Goal: Task Accomplishment & Management: Use online tool/utility

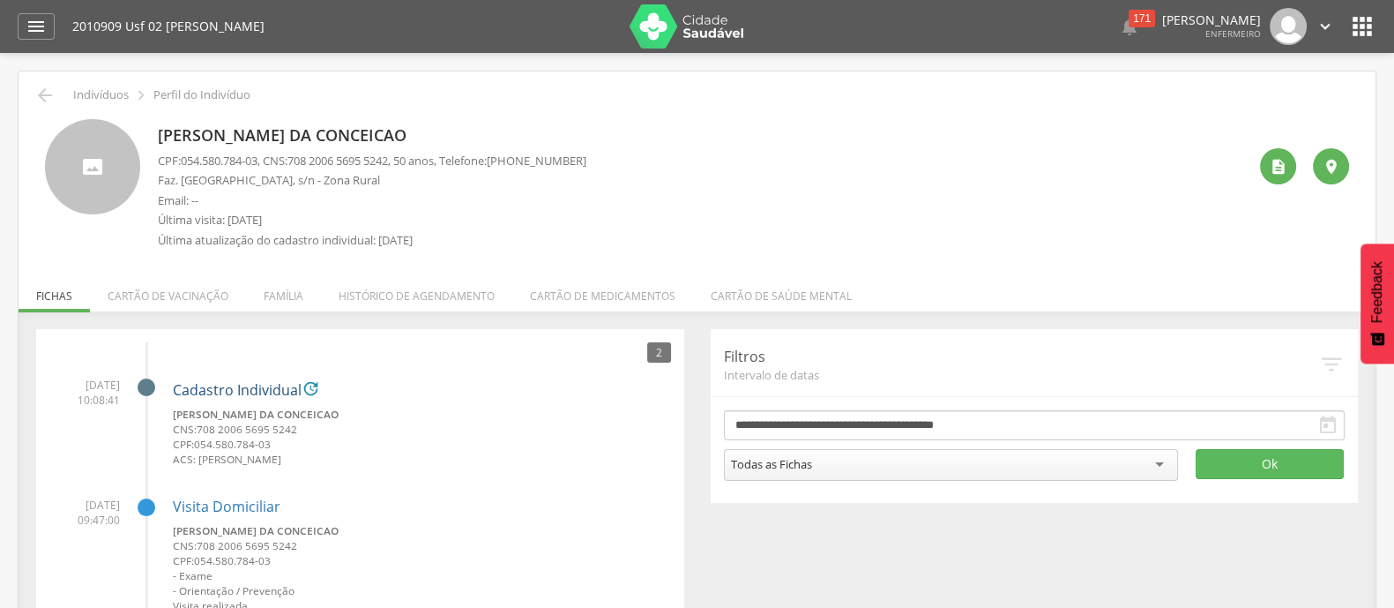
click at [235, 387] on link "Cadastro Individual" at bounding box center [237, 391] width 129 height 16
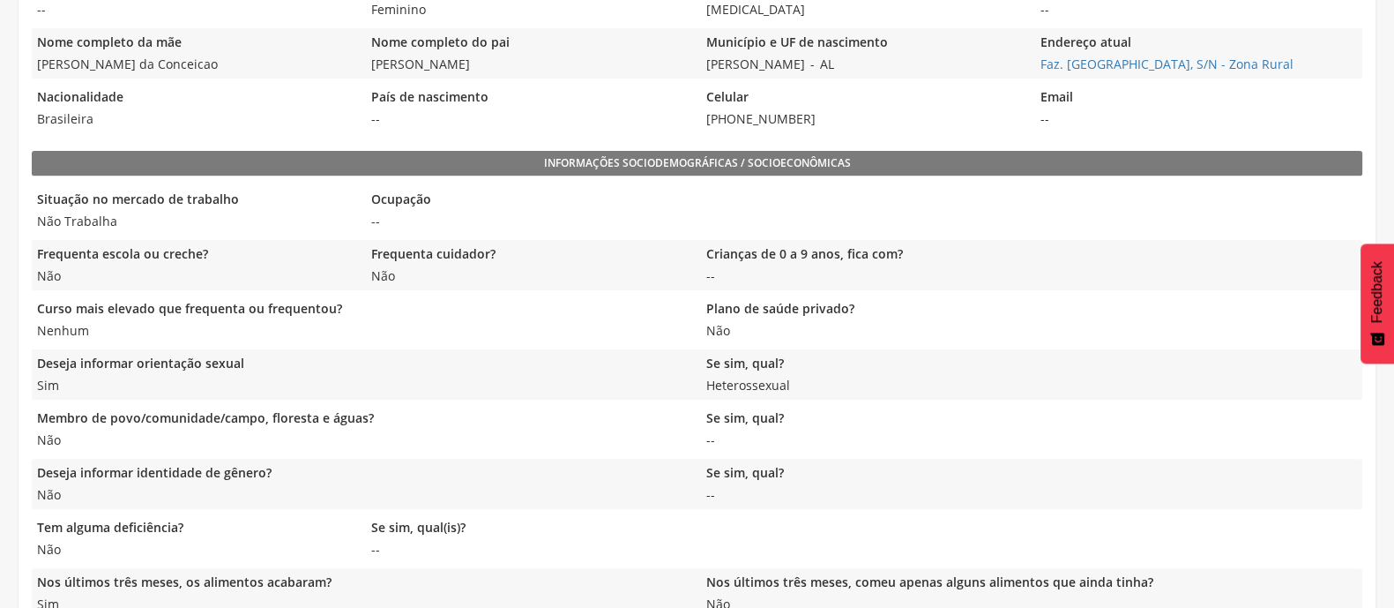
scroll to position [630, 0]
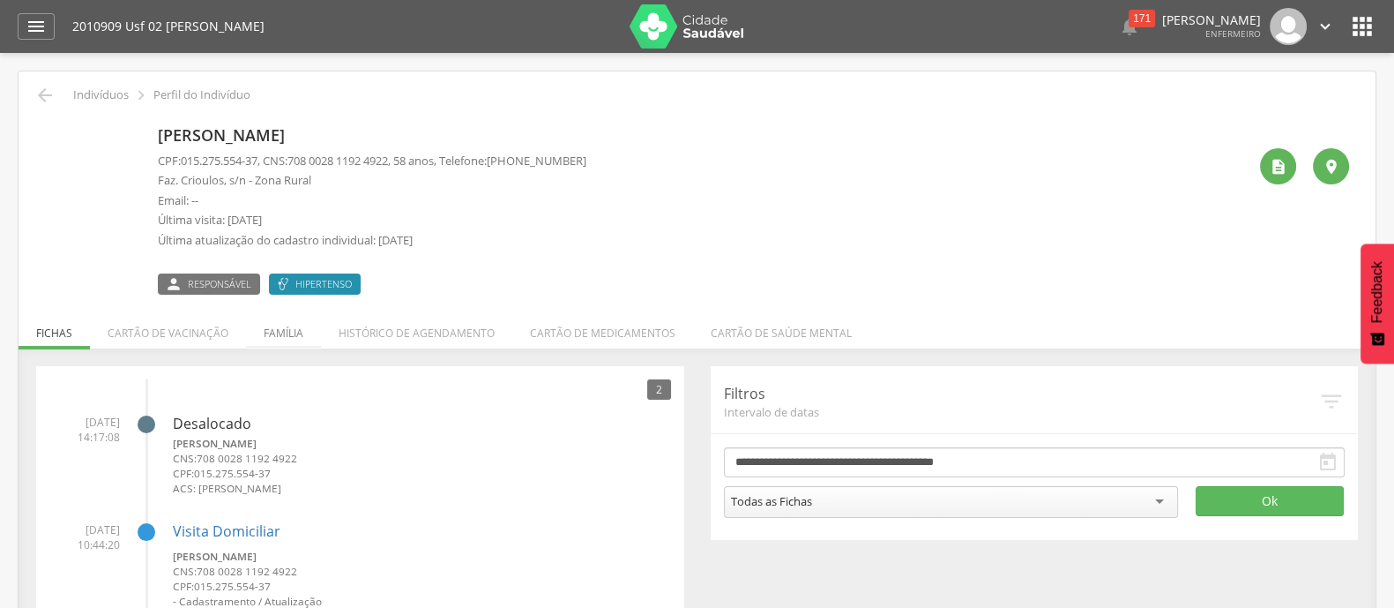
click at [281, 341] on li "Família" at bounding box center [283, 328] width 75 height 41
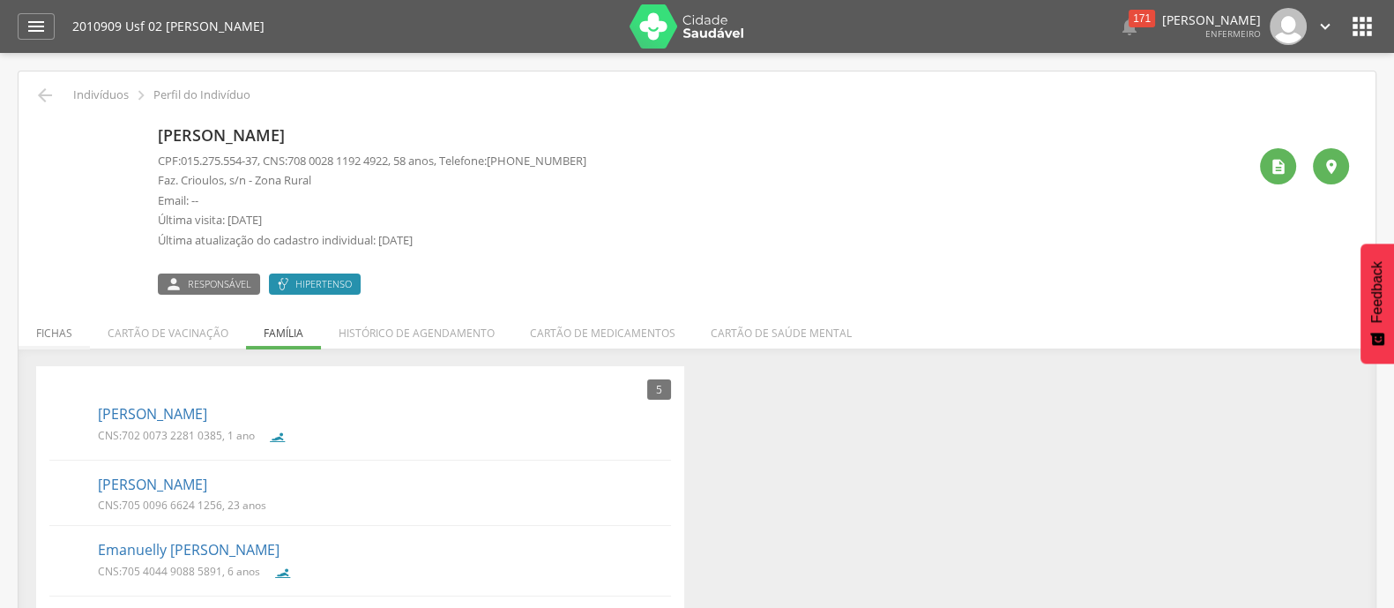
click at [37, 326] on li "Fichas" at bounding box center [54, 328] width 71 height 41
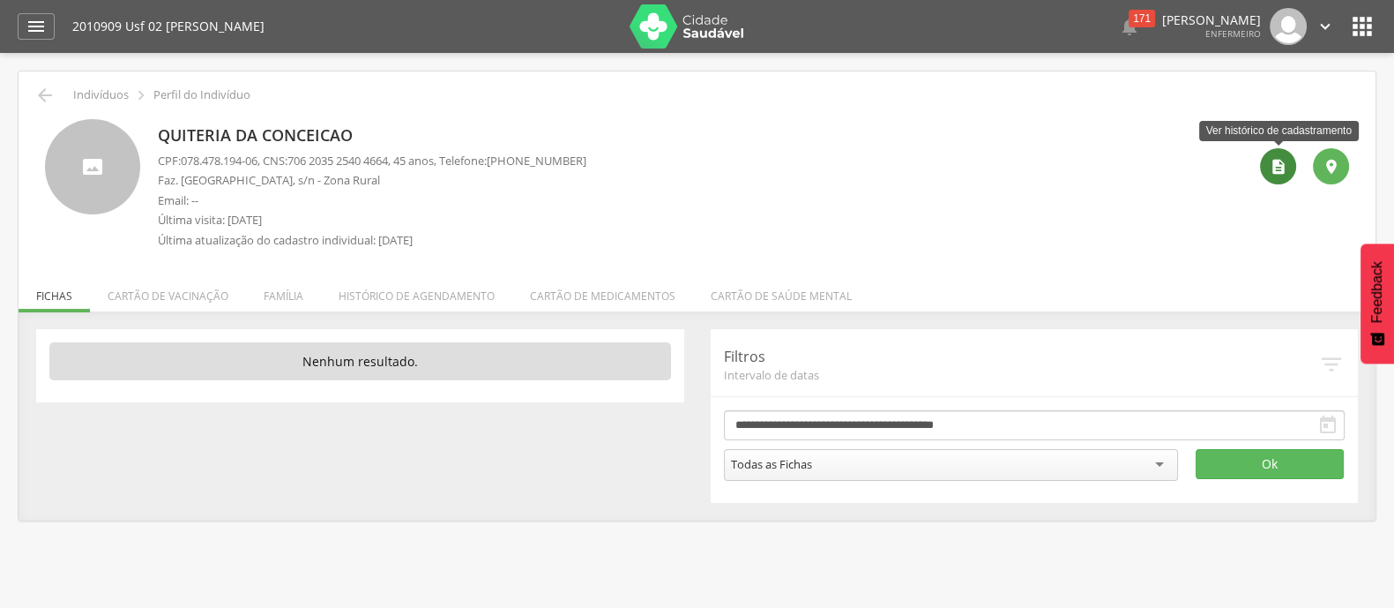
click at [1271, 177] on div "" at bounding box center [1278, 166] width 36 height 36
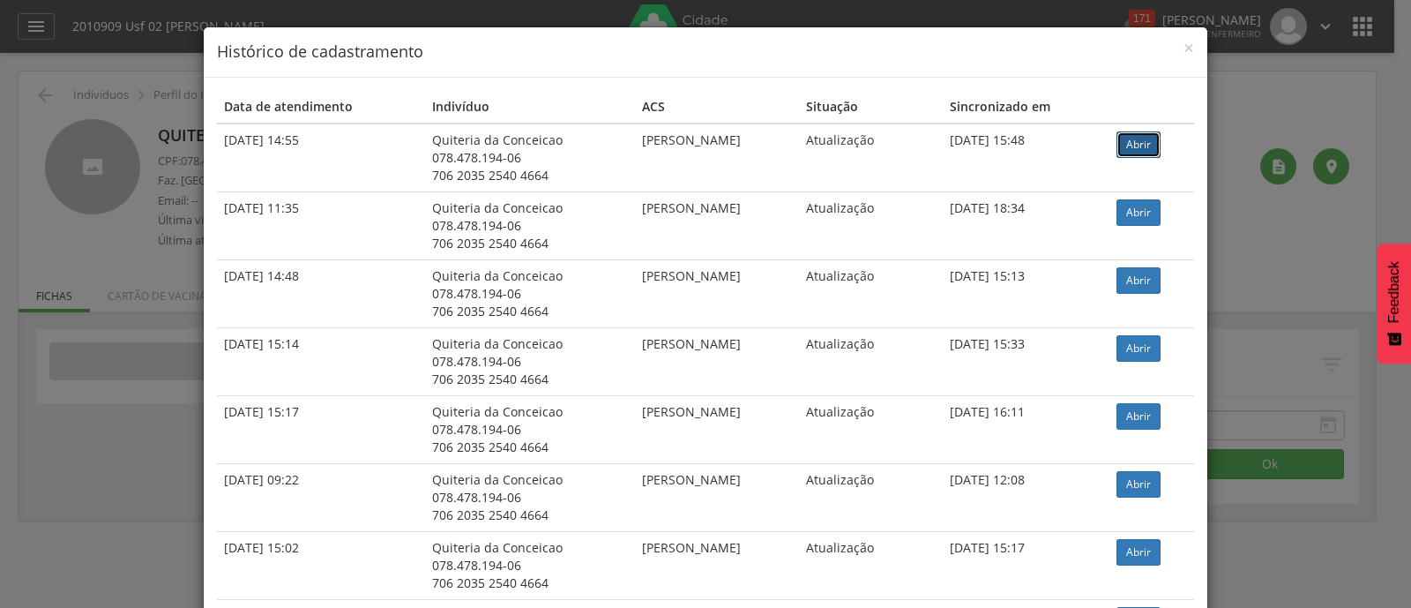
click at [1138, 142] on link "Abrir" at bounding box center [1138, 144] width 44 height 26
click at [1183, 48] on span "×" at bounding box center [1188, 47] width 11 height 25
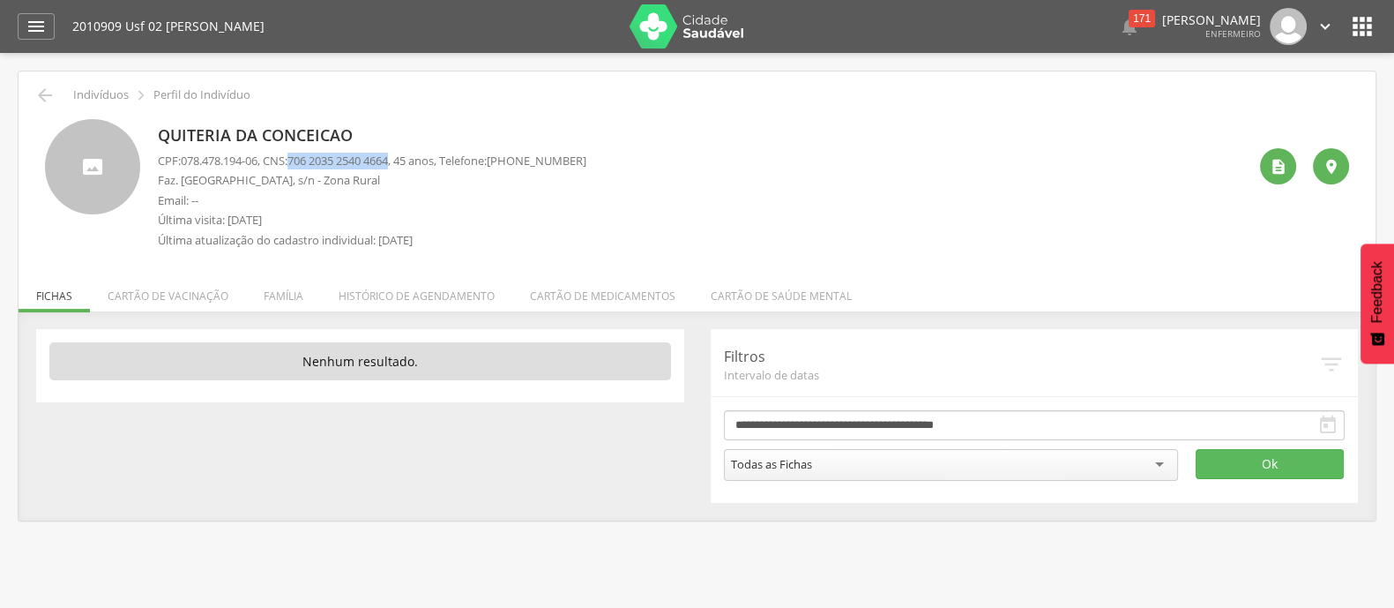
drag, startPoint x: 300, startPoint y: 158, endPoint x: 405, endPoint y: 156, distance: 104.9
click at [388, 156] on span "706 2035 2540 4664" at bounding box center [337, 161] width 101 height 16
copy span "706 2035 2540 4664"
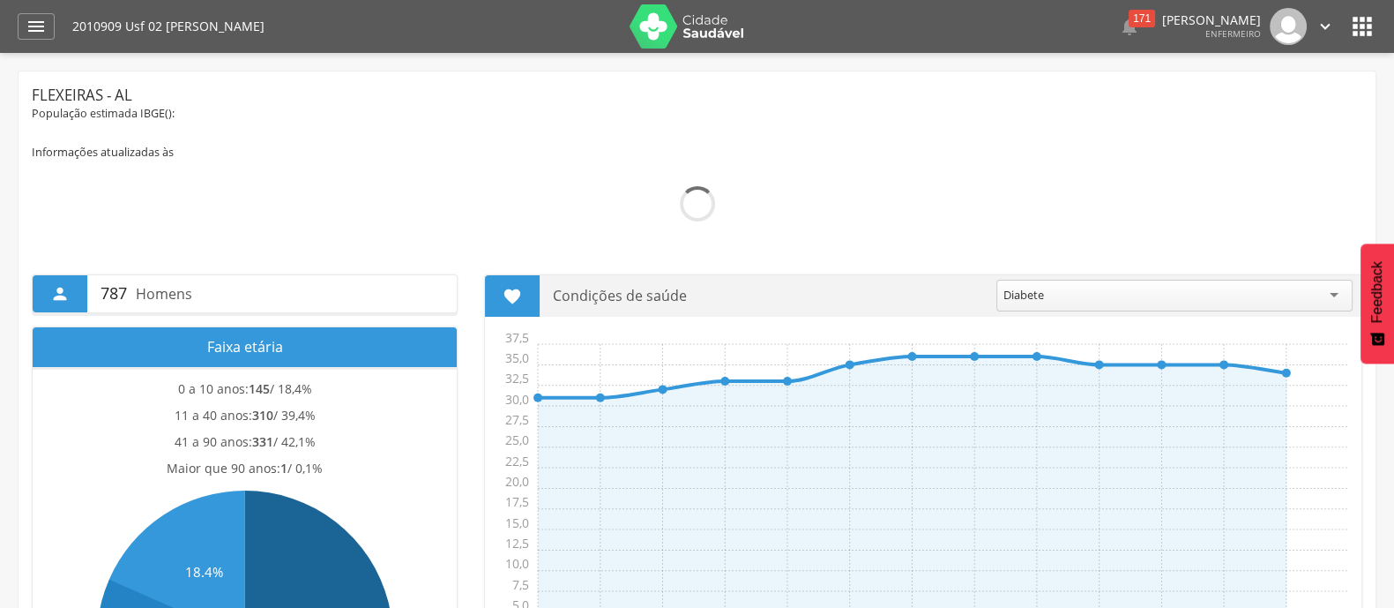
click at [40, 11] on div " Dashboard Supervisão Produtividade Mapa da Cidade App desatualizado Última si…" at bounding box center [697, 26] width 1359 height 53
click at [40, 19] on icon "" at bounding box center [36, 26] width 21 height 21
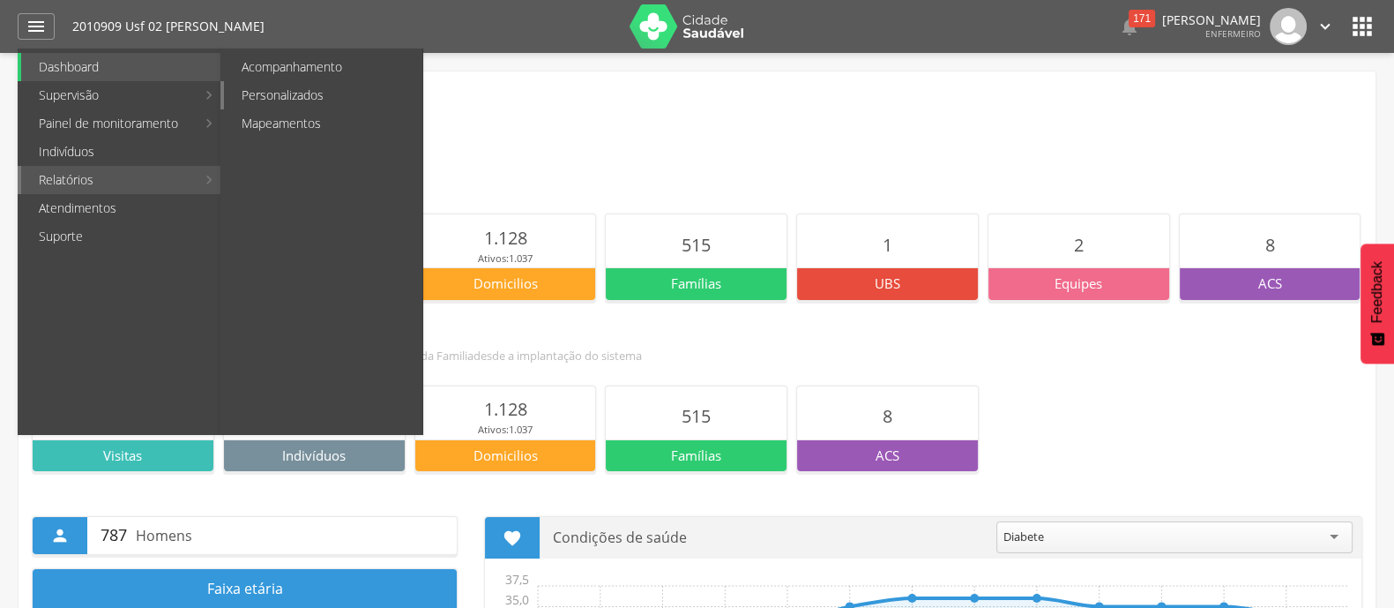
click at [322, 90] on link "Personalizados" at bounding box center [323, 95] width 198 height 28
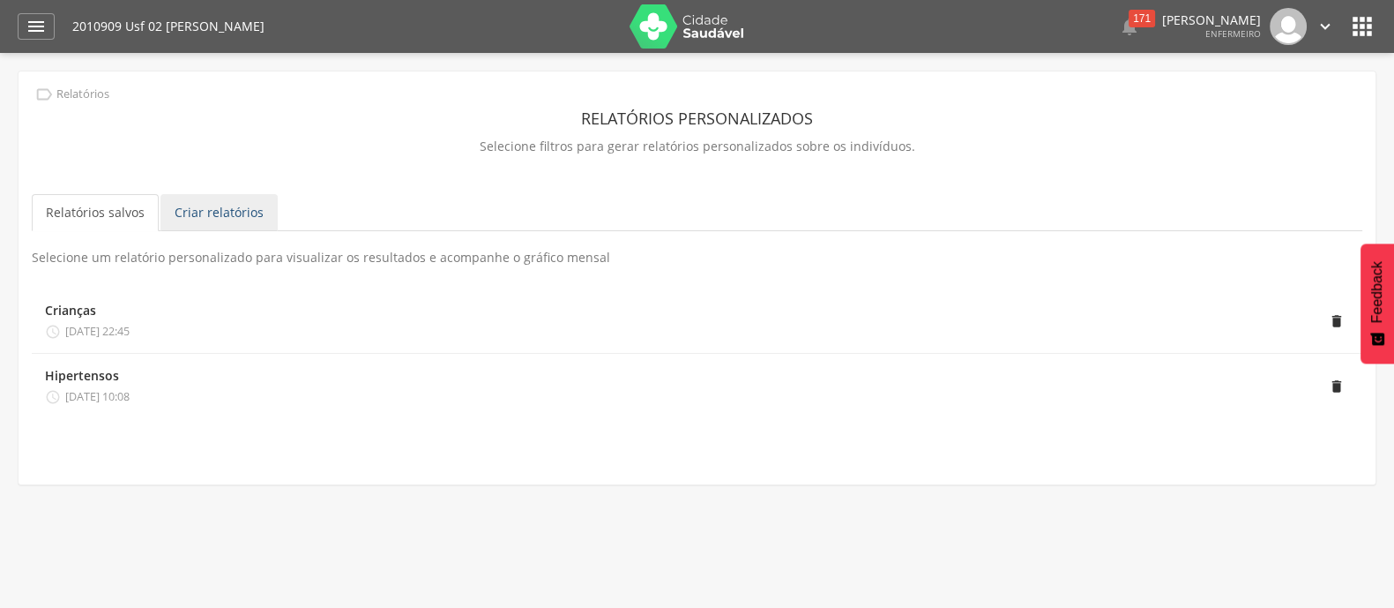
click at [213, 209] on link "Criar relatórios" at bounding box center [218, 212] width 117 height 37
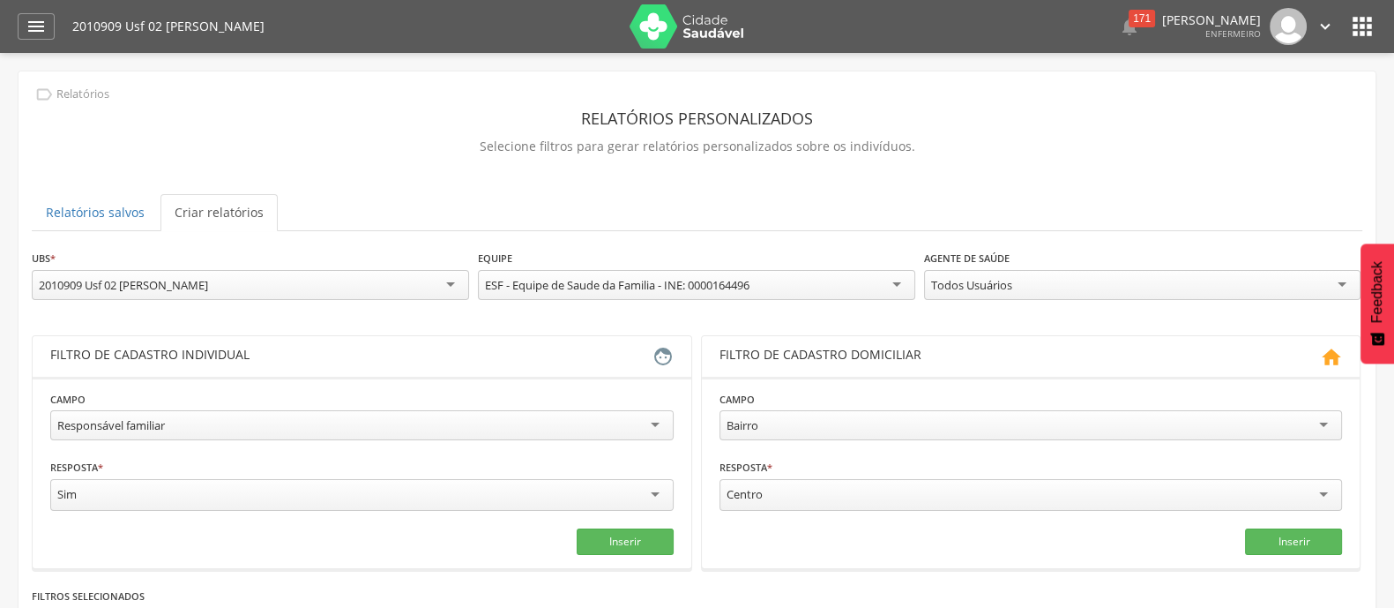
scroll to position [220, 0]
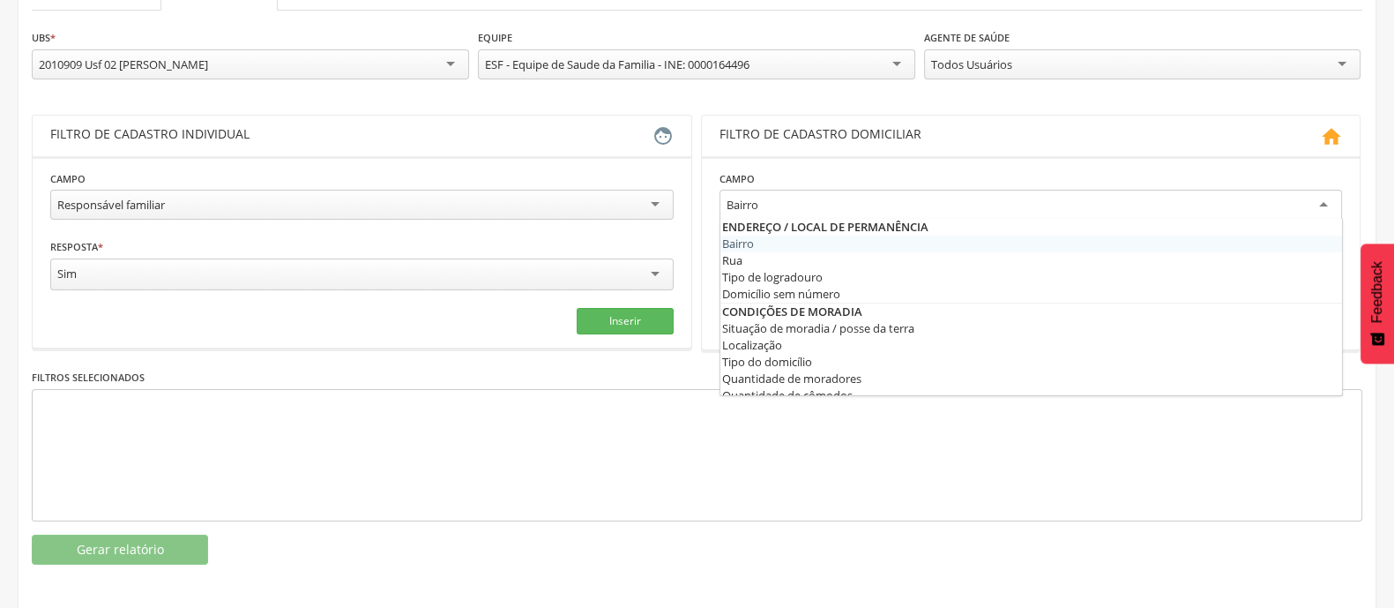
click at [983, 209] on div "Bairro" at bounding box center [1031, 206] width 623 height 32
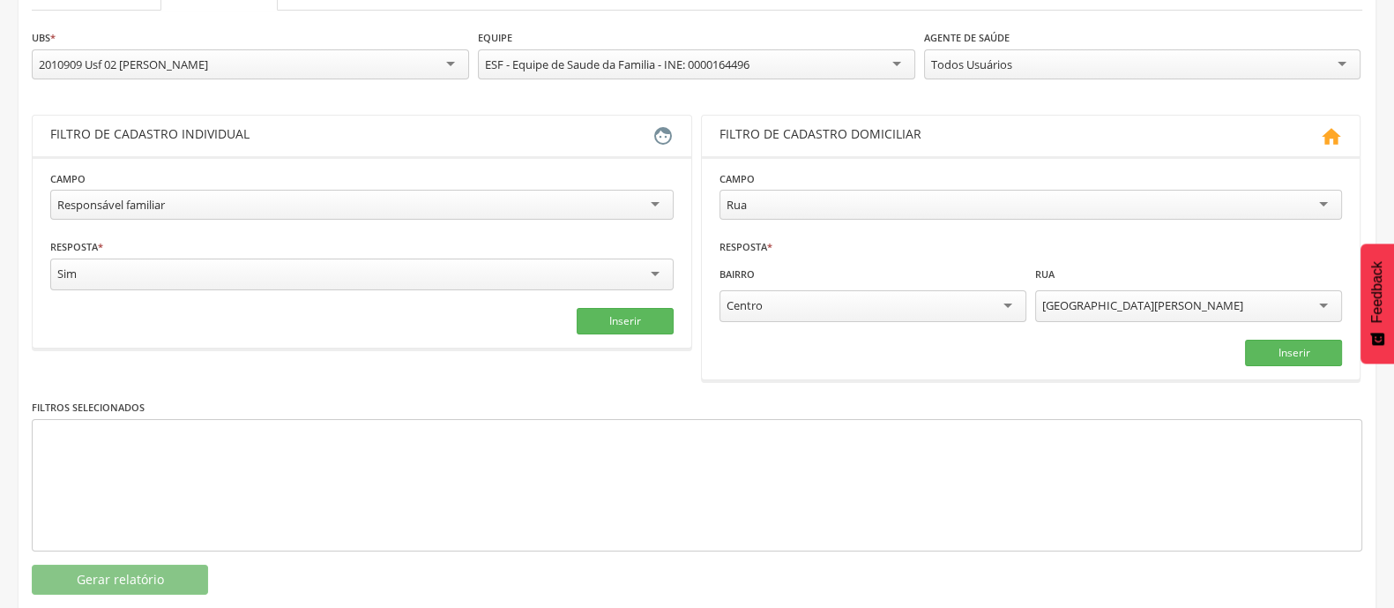
click at [912, 303] on div "Centro" at bounding box center [873, 306] width 307 height 32
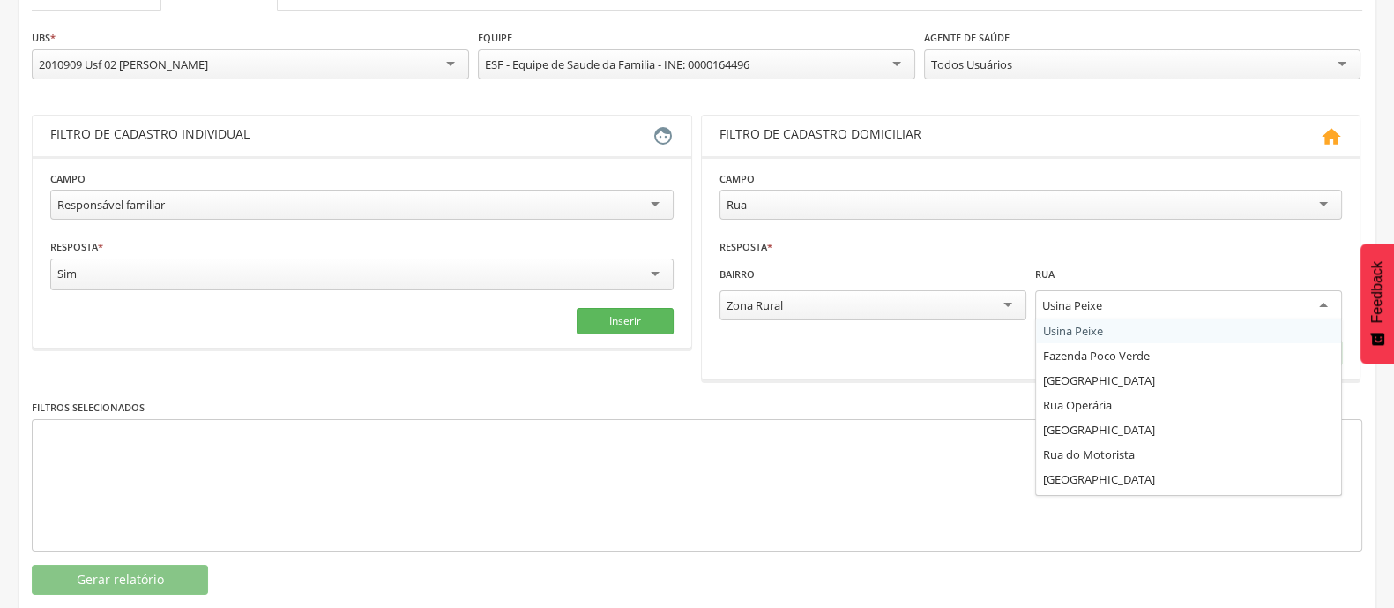
click at [1106, 315] on div "Usina Peixe" at bounding box center [1188, 306] width 307 height 32
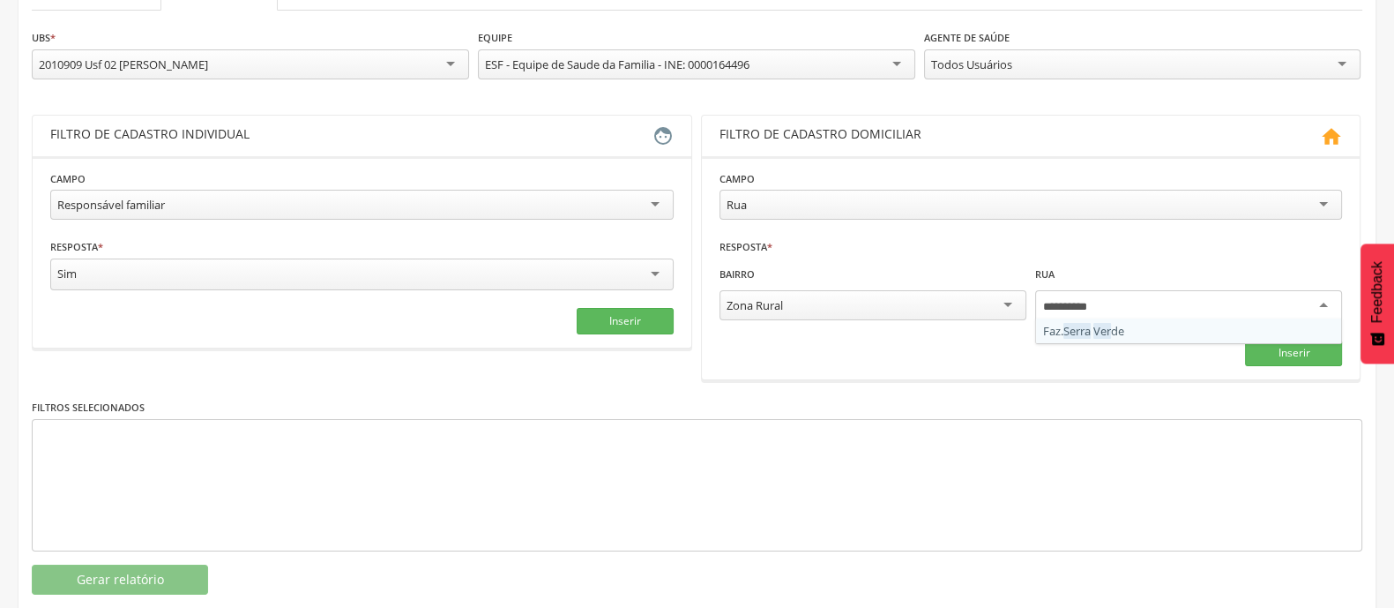
type input "**********"
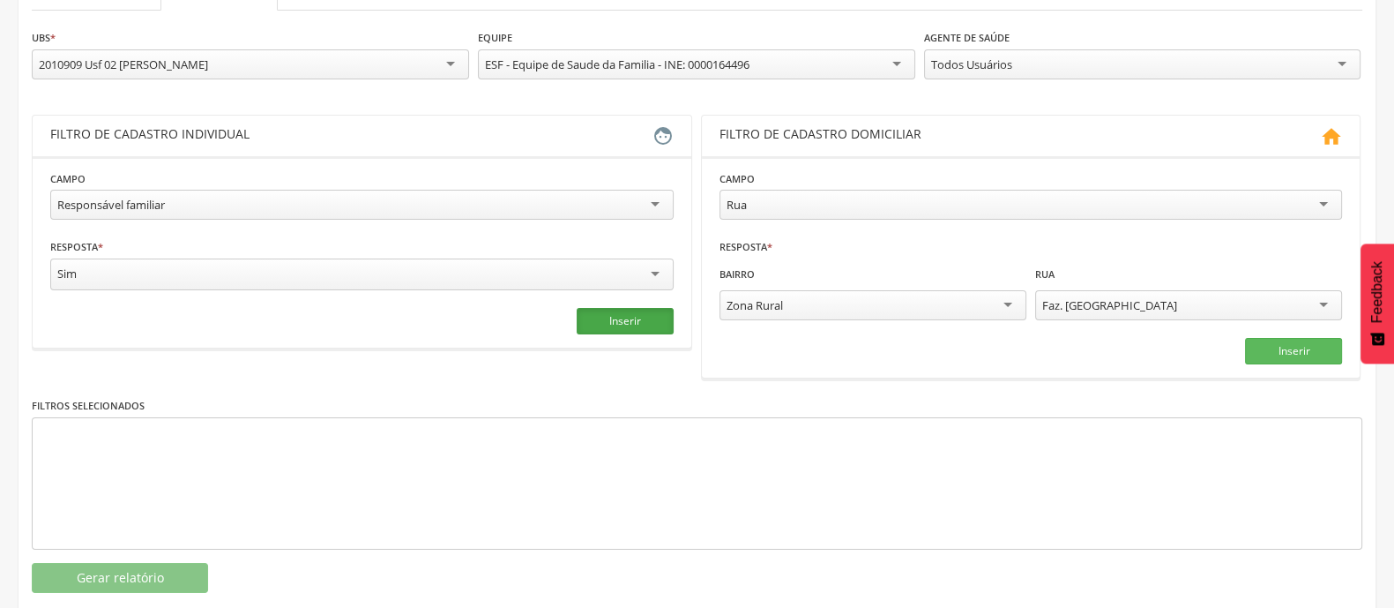
click at [609, 324] on button "Inserir" at bounding box center [625, 321] width 97 height 26
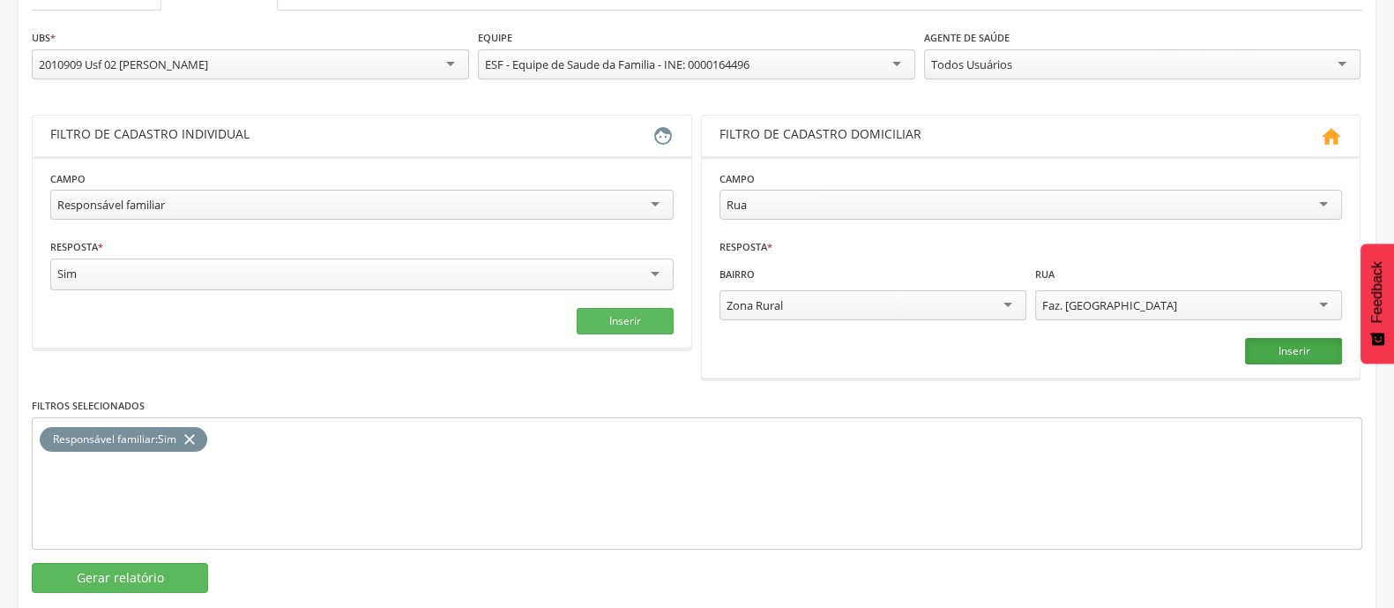
click at [1305, 341] on button "Inserir" at bounding box center [1293, 351] width 97 height 26
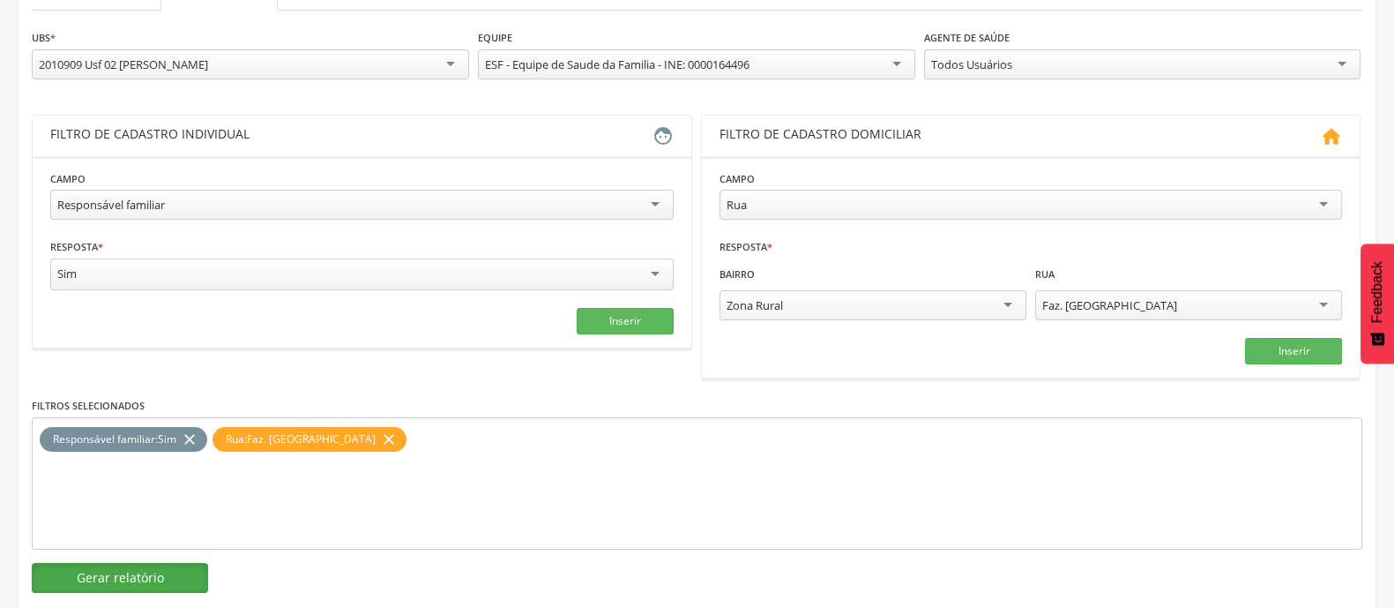
click at [195, 564] on button "Gerar relatório" at bounding box center [120, 578] width 176 height 30
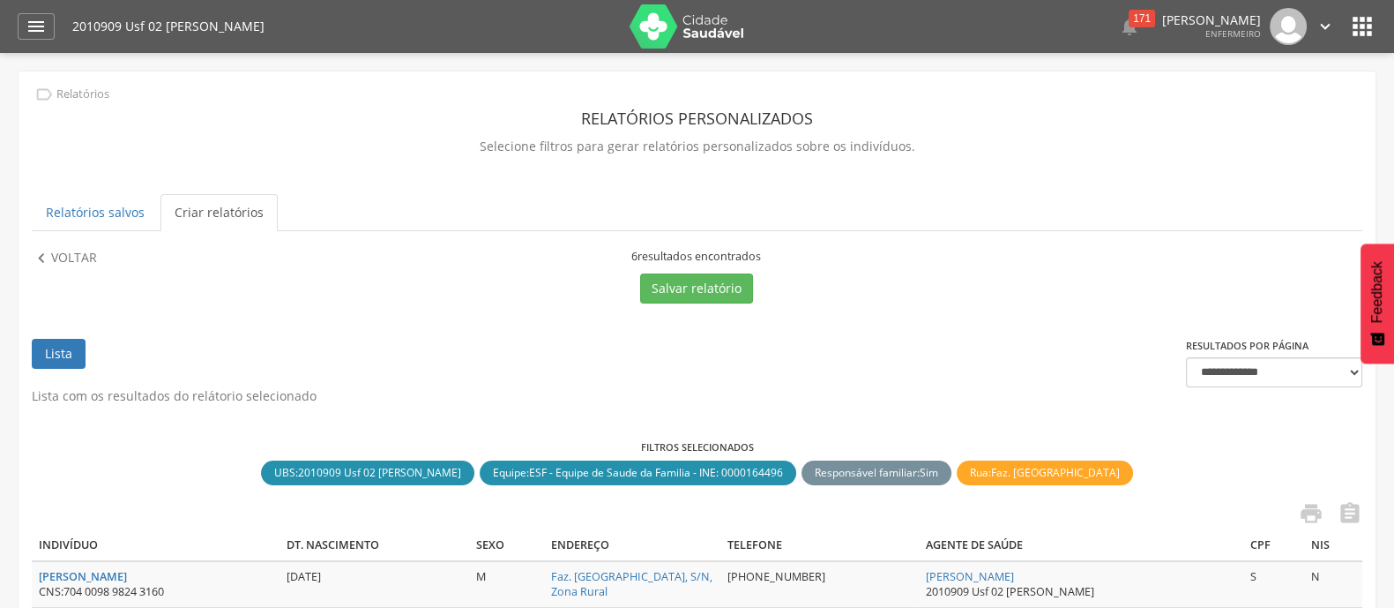
click at [1371, 26] on icon "" at bounding box center [1362, 26] width 28 height 28
